Goal: Transaction & Acquisition: Purchase product/service

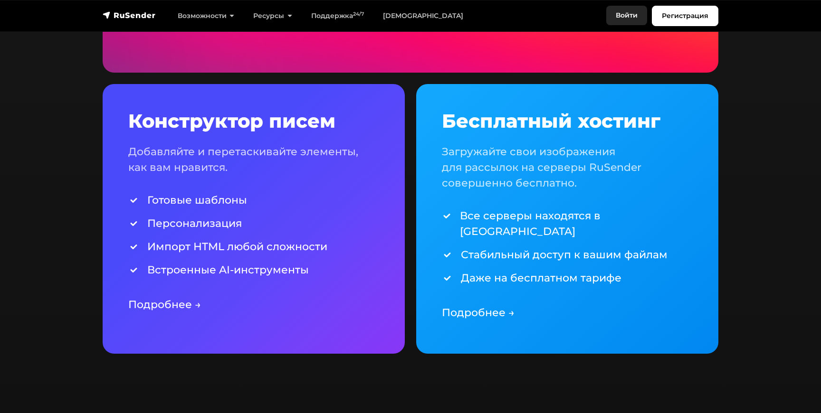
scroll to position [2216, 0]
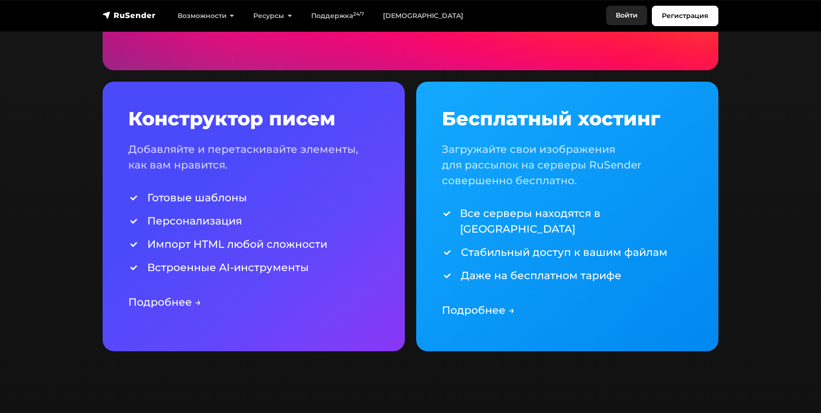
click at [624, 17] on link "Войти" at bounding box center [626, 15] width 41 height 19
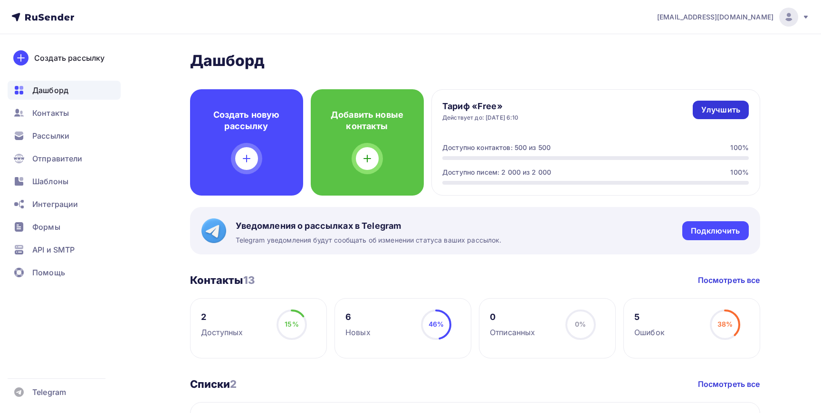
click at [720, 104] on link "Улучшить" at bounding box center [720, 110] width 56 height 19
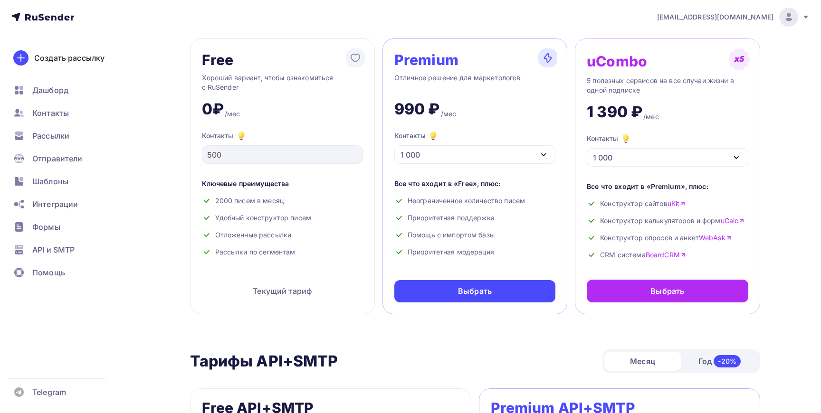
scroll to position [55, 0]
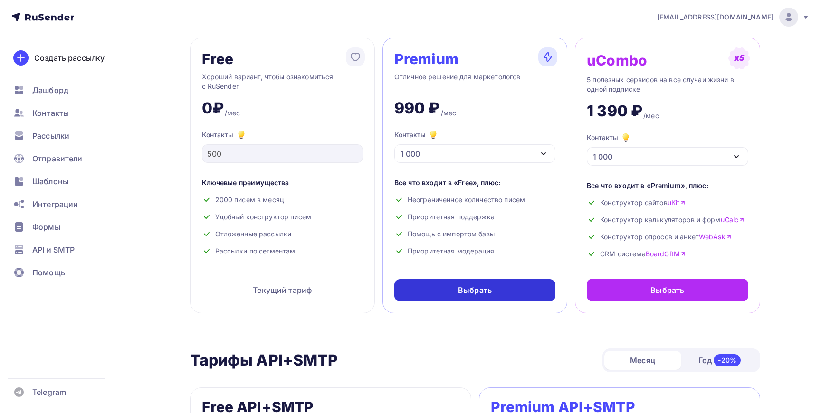
click at [499, 293] on div "Выбрать" at bounding box center [474, 290] width 161 height 22
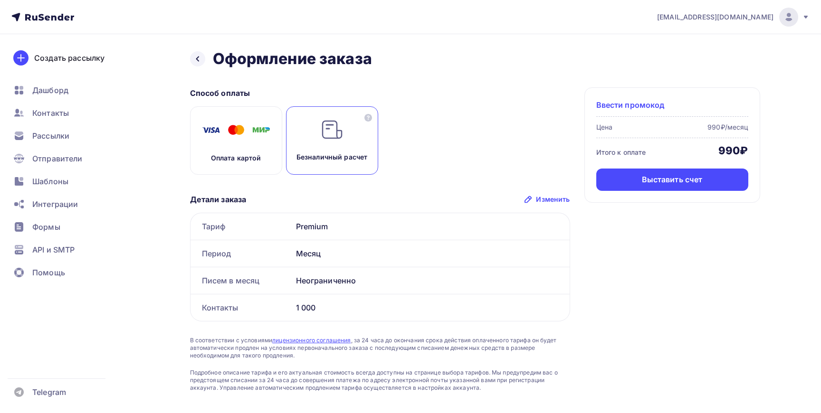
click at [623, 105] on span "Ввести промокод" at bounding box center [630, 104] width 68 height 11
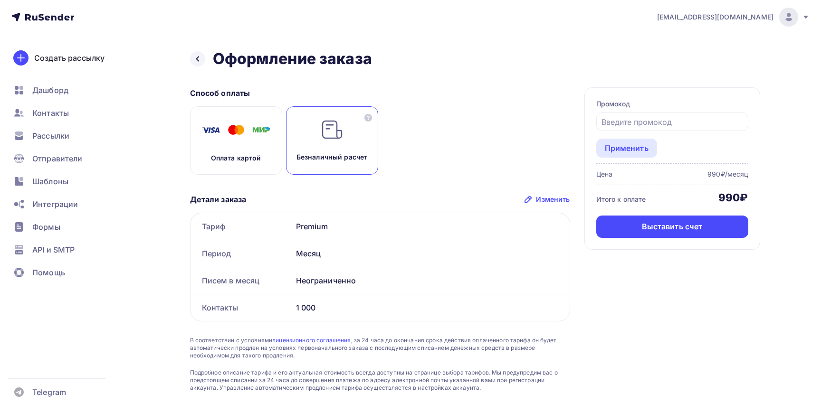
click at [623, 105] on div "Промокод" at bounding box center [672, 103] width 152 height 9
click at [641, 105] on div "Промокод" at bounding box center [672, 103] width 152 height 9
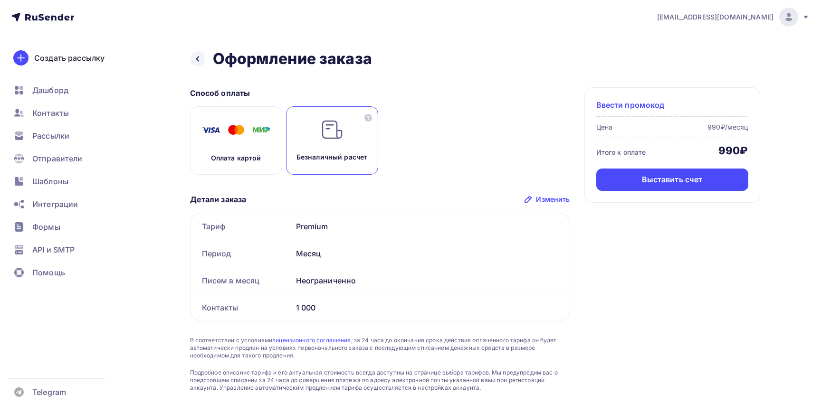
click at [614, 102] on span "Ввести промокод" at bounding box center [630, 104] width 68 height 11
